Goal: Task Accomplishment & Management: Use online tool/utility

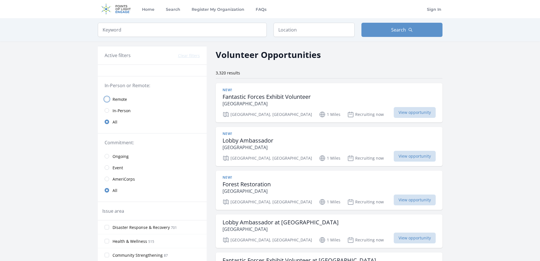
click at [108, 98] on input "radio" at bounding box center [107, 99] width 5 height 5
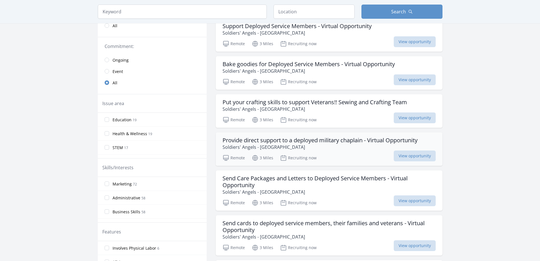
scroll to position [113, 0]
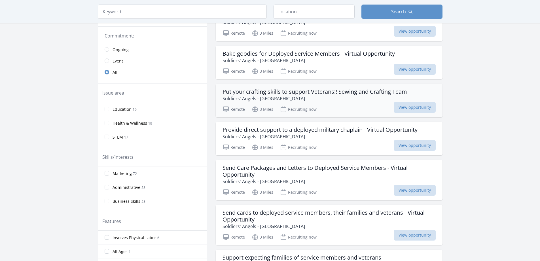
click at [277, 92] on h3 "Put your crafting skills to support Veterans!! Sewing and Crafting Team" at bounding box center [315, 91] width 185 height 7
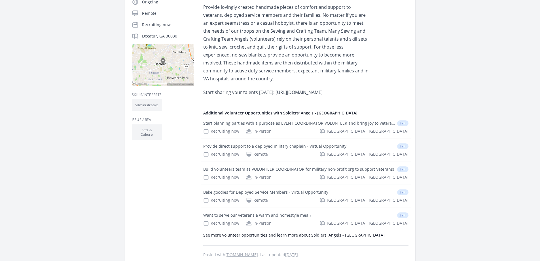
scroll to position [113, 0]
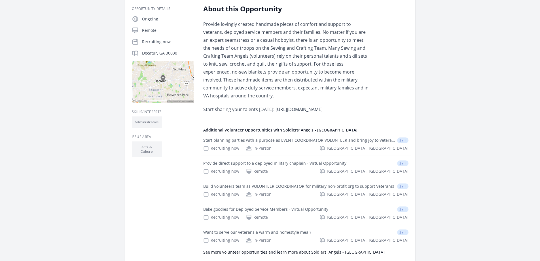
drag, startPoint x: 272, startPoint y: 101, endPoint x: 322, endPoint y: 106, distance: 50.8
click at [322, 106] on p "Start sharing your talents [DATE]: [URL][DOMAIN_NAME]" at bounding box center [286, 109] width 166 height 8
copy p "https://soldiersangels.org/Sewing-and-Crafting-Team.html"
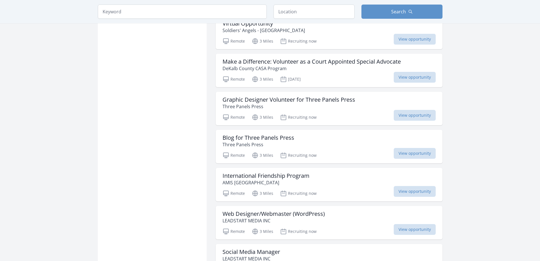
scroll to position [624, 0]
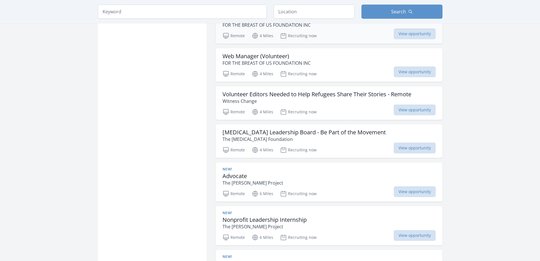
scroll to position [1333, 0]
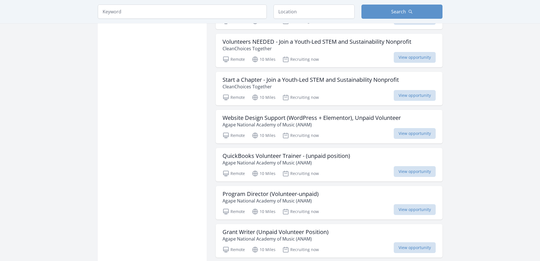
scroll to position [2156, 0]
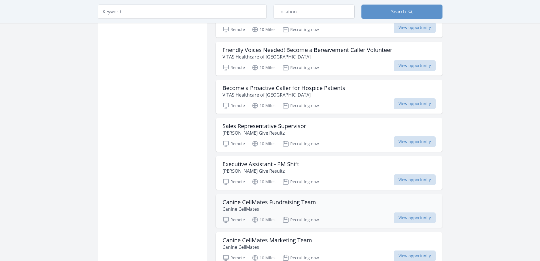
scroll to position [2950, 0]
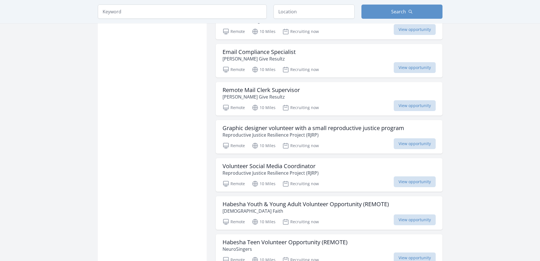
scroll to position [3659, 0]
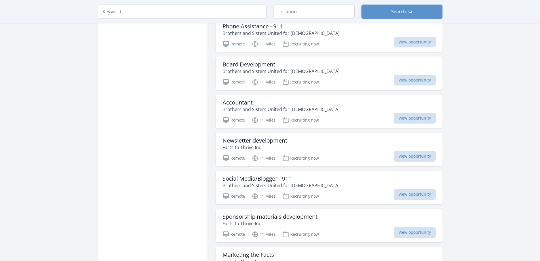
scroll to position [4141, 0]
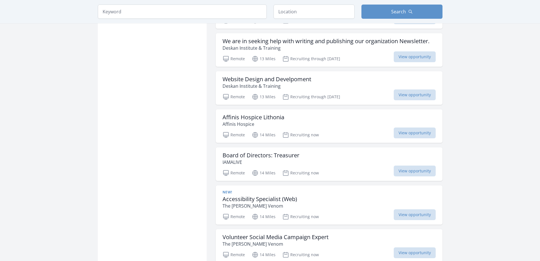
scroll to position [5247, 0]
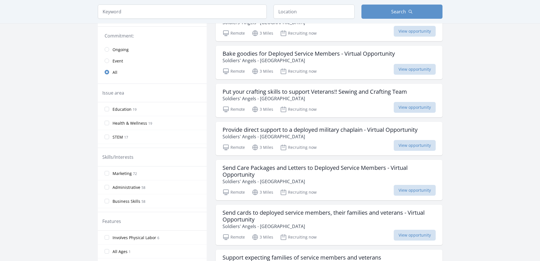
scroll to position [142, 0]
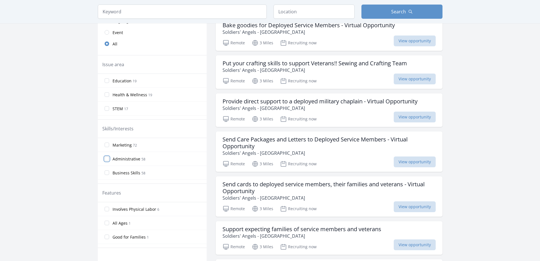
click at [107, 160] on input "Administrative 58" at bounding box center [107, 158] width 5 height 5
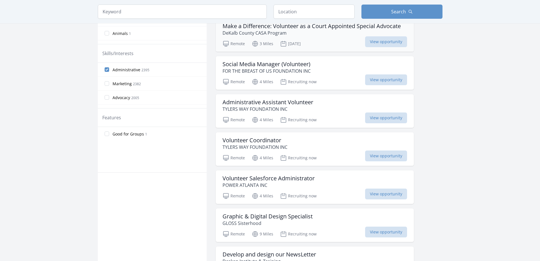
scroll to position [227, 0]
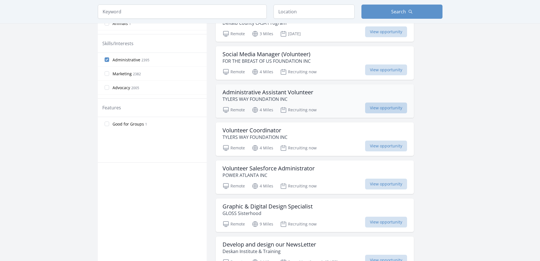
click at [379, 108] on span "View opportunity" at bounding box center [386, 107] width 42 height 11
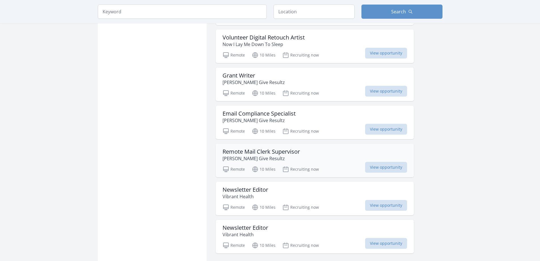
scroll to position [596, 0]
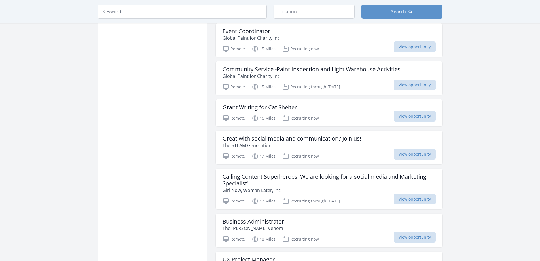
scroll to position [1248, 0]
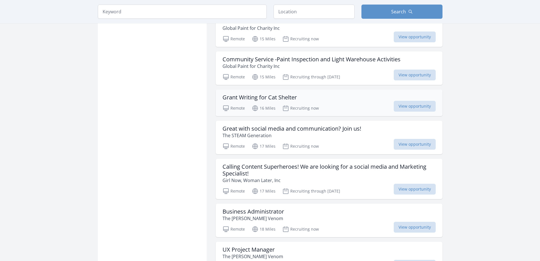
click at [274, 96] on h3 "Grant Writing for Cat Shelter" at bounding box center [260, 97] width 74 height 7
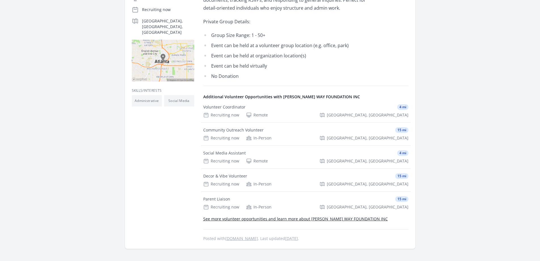
scroll to position [142, 0]
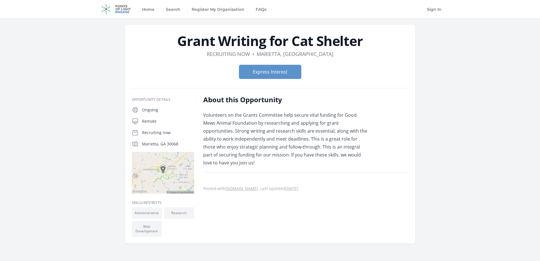
click at [239, 189] on link "[DOMAIN_NAME]" at bounding box center [241, 187] width 33 height 5
